Goal: Task Accomplishment & Management: Complete application form

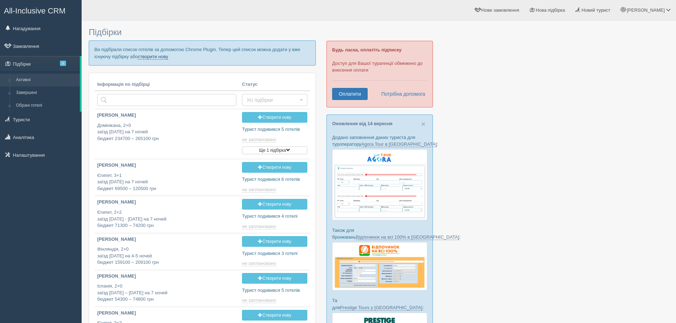
click at [155, 58] on link "створити нову" at bounding box center [153, 57] width 30 height 6
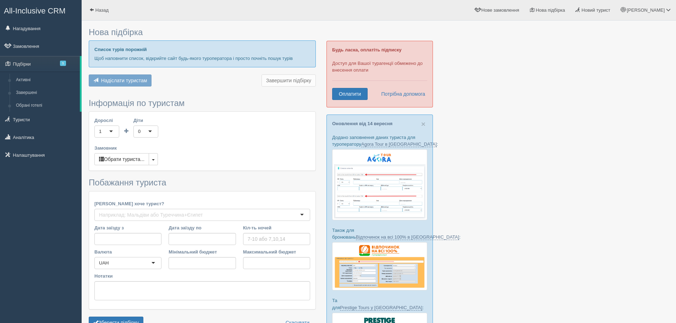
type input "9"
type input "81100"
type input "81200"
